Goal: Communication & Community: Ask a question

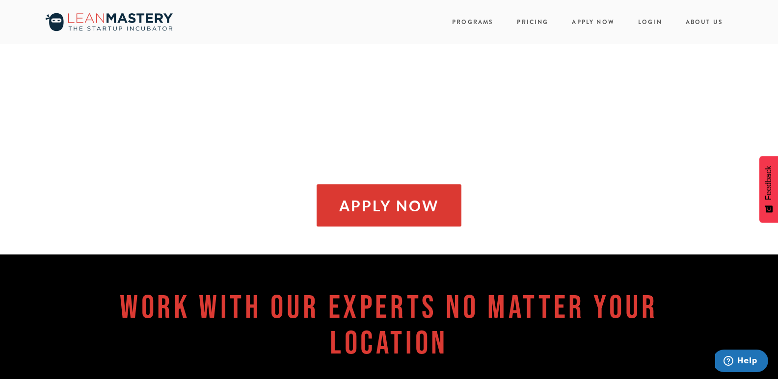
scroll to position [818, 0]
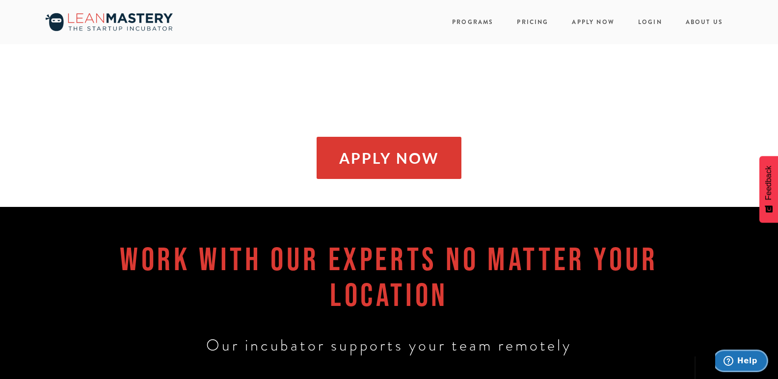
click at [732, 358] on icon "Help" at bounding box center [728, 361] width 10 height 10
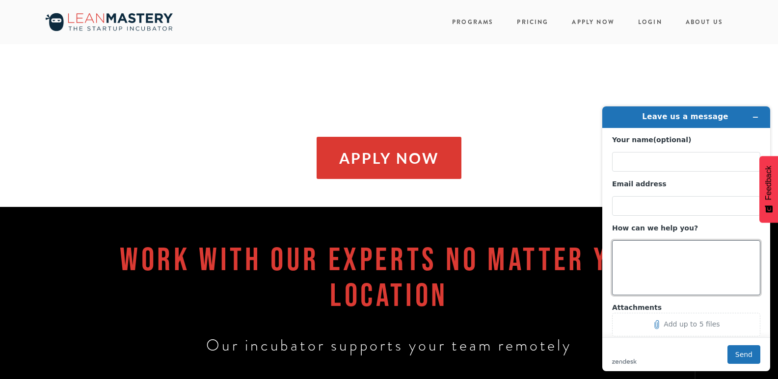
drag, startPoint x: 650, startPoint y: 252, endPoint x: 654, endPoint y: 243, distance: 9.0
click at [651, 251] on textarea "How can we help you?" at bounding box center [686, 267] width 148 height 55
paste textarea "Loremipsu do sitametcon ad el sed Doeiu’t inci utlaboreetd magn ali enimadmin v…"
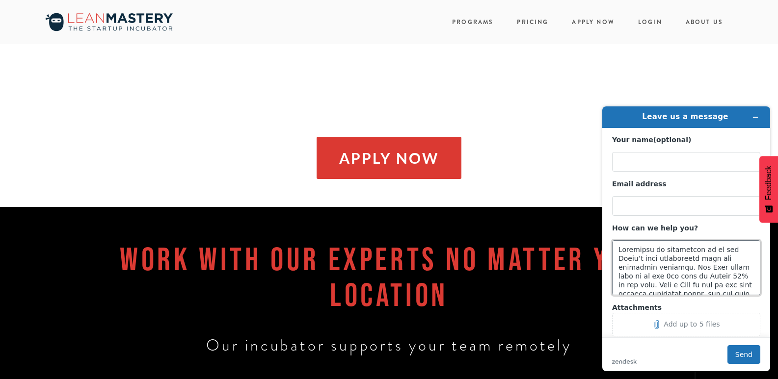
scroll to position [331, 0]
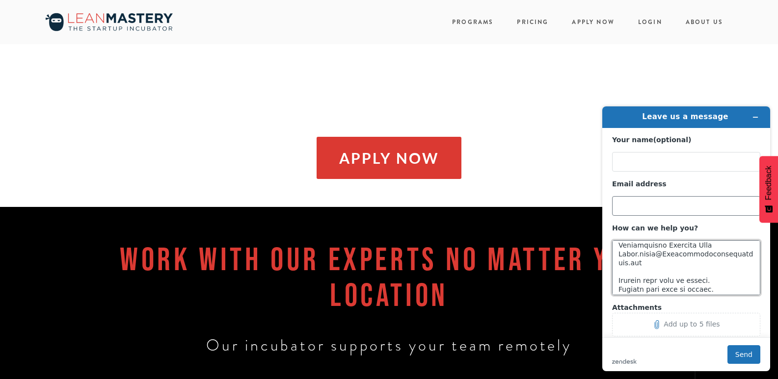
type textarea "Loremipsu do sitametcon ad el sed Doeiu’t inci utlaboreetd magn ali enimadmin v…"
drag, startPoint x: 650, startPoint y: 211, endPoint x: 657, endPoint y: 218, distance: 10.1
click at [651, 211] on input "Email address" at bounding box center [686, 206] width 148 height 20
type input "[PERSON_NAME][EMAIL_ADDRESS][PERSON_NAME][DOMAIN_NAME]"
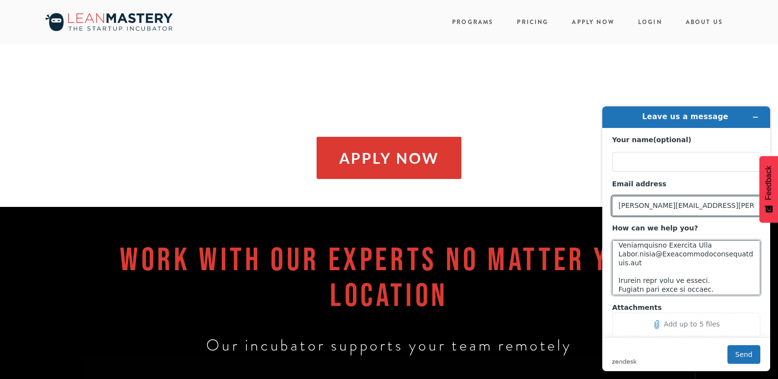
click at [697, 282] on textarea "How can we help you?" at bounding box center [686, 267] width 148 height 55
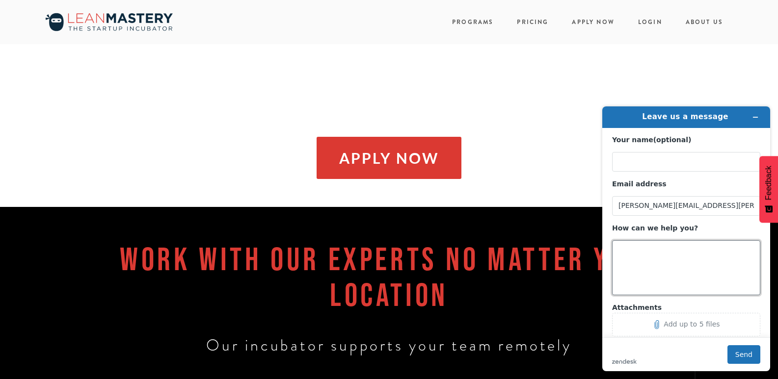
scroll to position [0, 0]
click at [586, 185] on div "Apply Now" at bounding box center [388, 162] width 755 height 51
click at [651, 257] on textarea "How can we help you?" at bounding box center [686, 267] width 148 height 55
paste textarea "Wikipedia is considered to be the World’s most significant tool for reference m…"
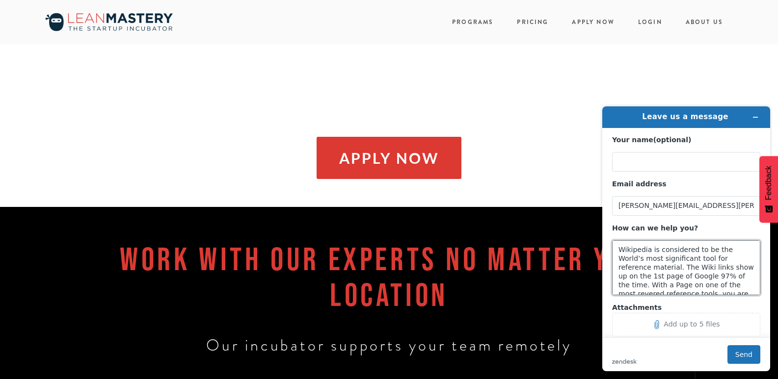
scroll to position [154, 0]
type textarea "Wikipedia is considered to be the World’s most significant tool for reference m…"
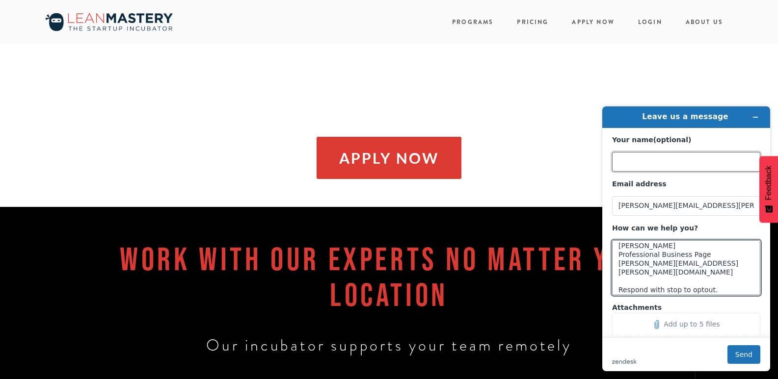
click at [648, 154] on input "Your name (optional)" at bounding box center [686, 162] width 148 height 20
type input "[PERSON_NAME]"
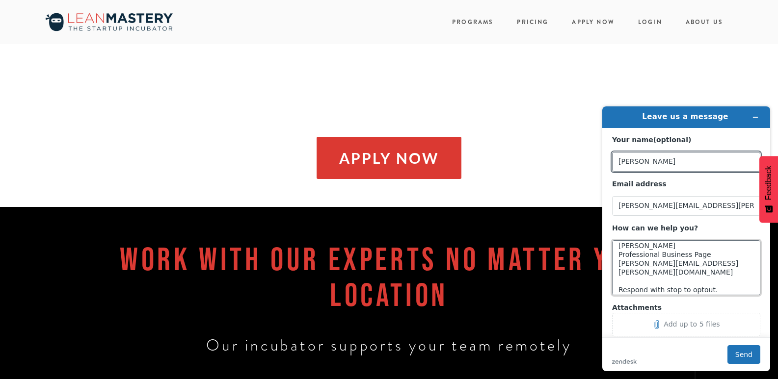
click at [671, 278] on textarea "Wikipedia is considered to be the World’s most significant tool for reference m…" at bounding box center [686, 267] width 148 height 55
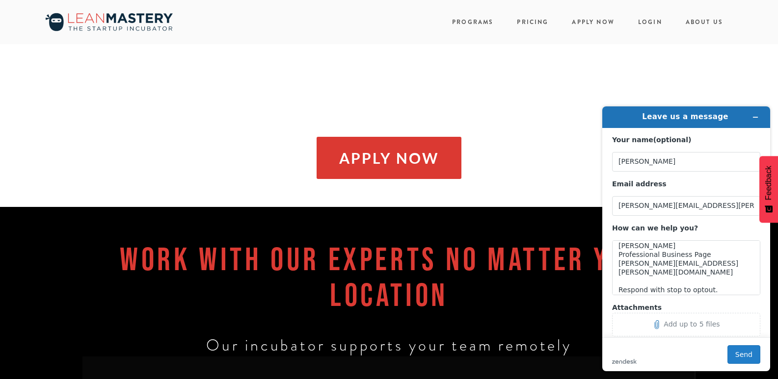
click at [745, 355] on button "Send" at bounding box center [743, 354] width 33 height 19
